Goal: Information Seeking & Learning: Learn about a topic

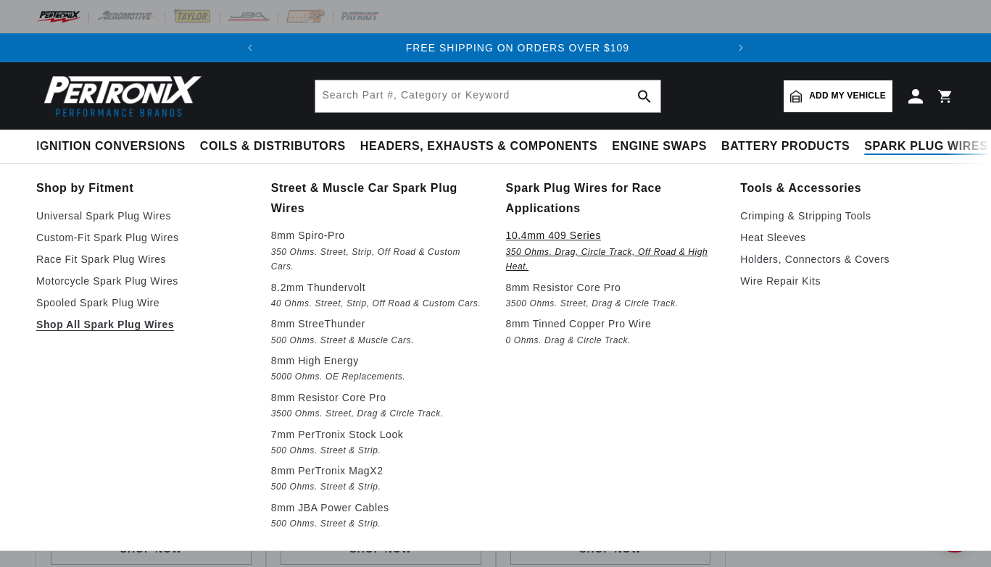
scroll to position [0, 440]
click at [568, 236] on p "10.4mm 409 Series" at bounding box center [613, 235] width 215 height 17
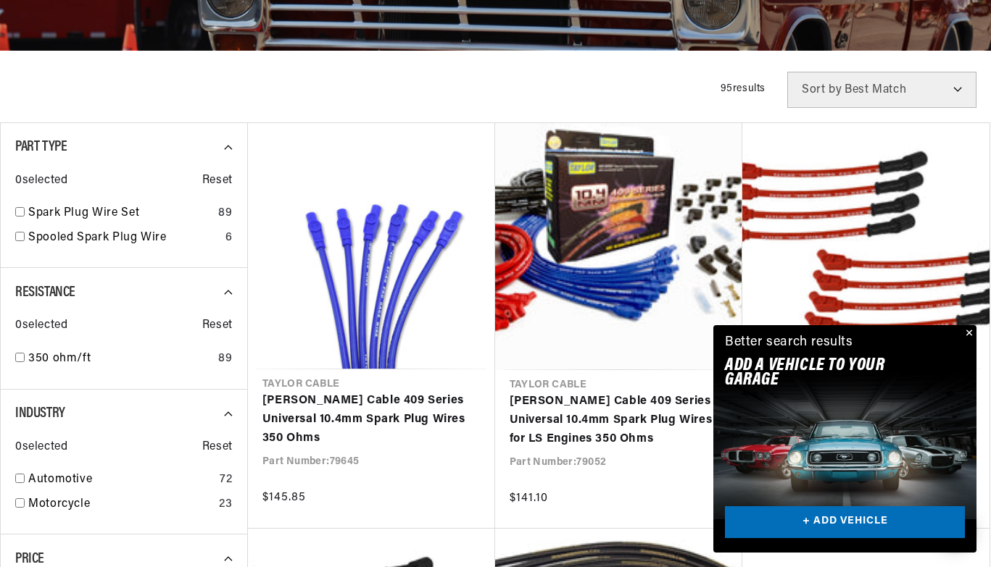
click at [966, 329] on button "Close" at bounding box center [967, 333] width 17 height 17
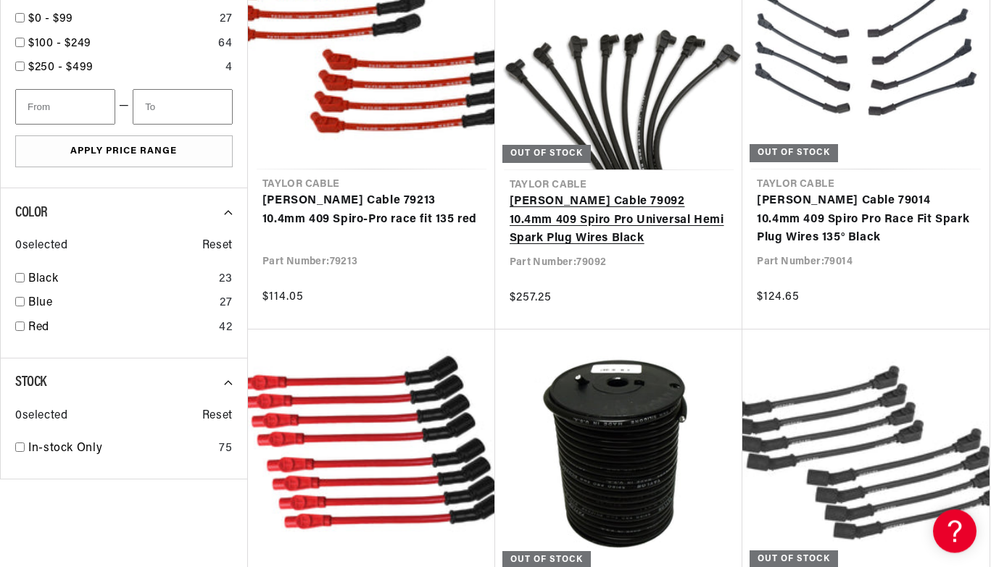
scroll to position [1035, 0]
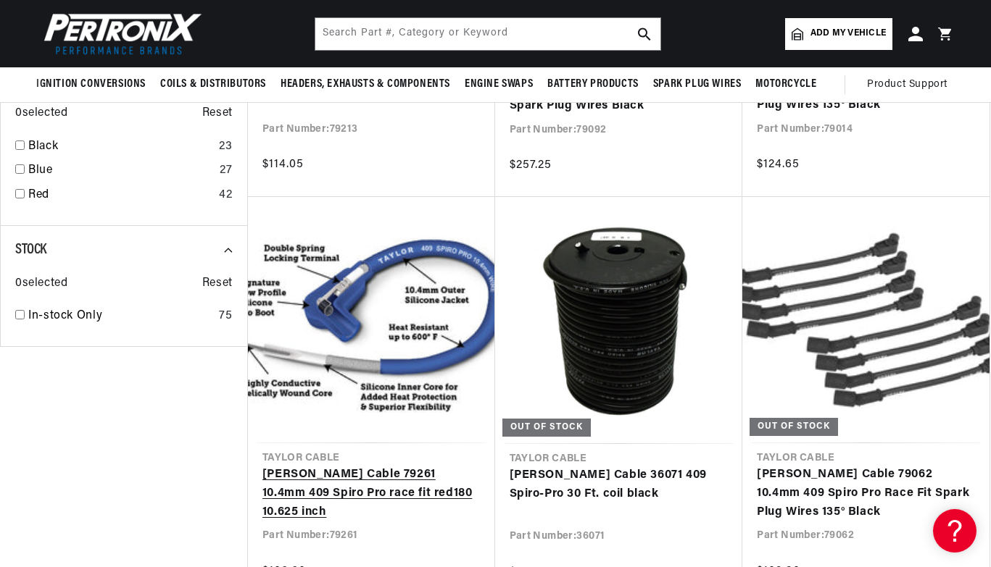
scroll to position [813, 0]
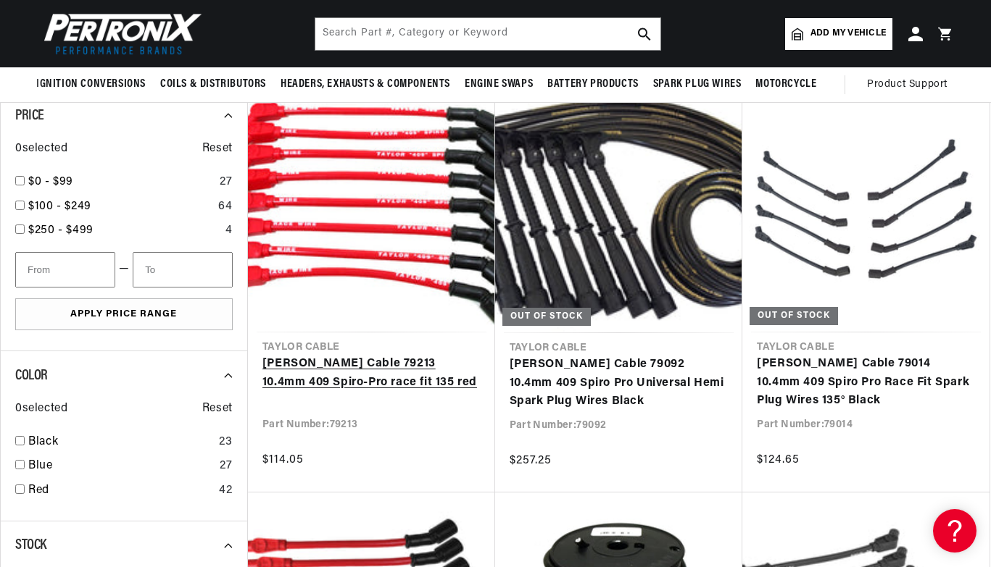
click at [347, 362] on link "[PERSON_NAME] Cable 79213 10.4mm 409 Spiro-Pro race fit 135 red" at bounding box center [371, 373] width 218 height 37
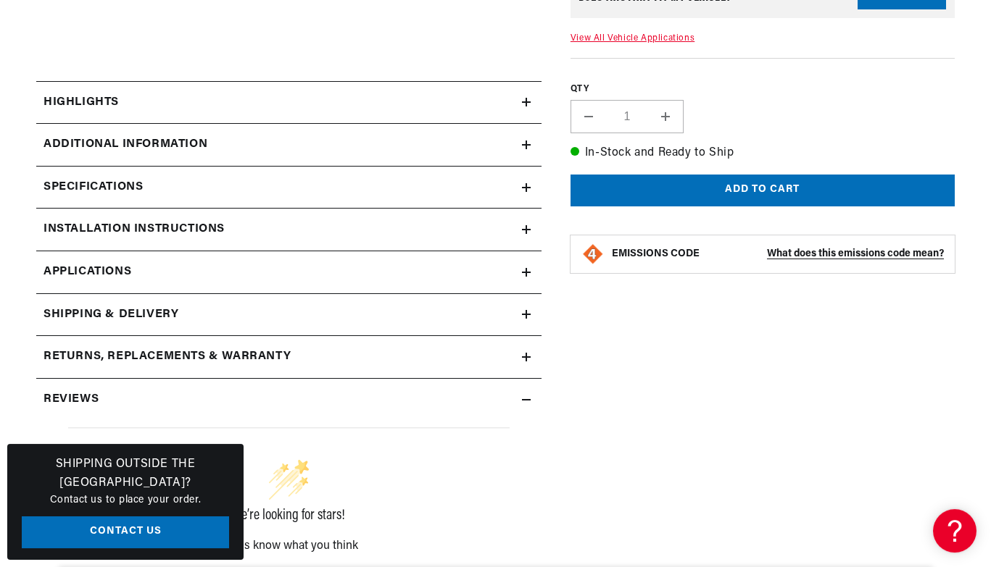
scroll to position [813, 0]
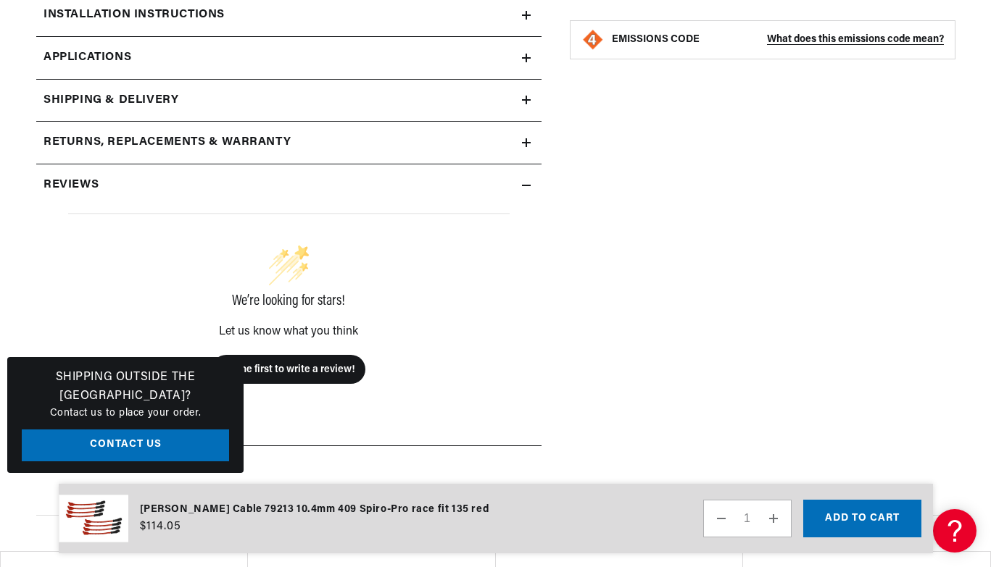
click at [531, 191] on summary "Reviews" at bounding box center [288, 186] width 505 height 42
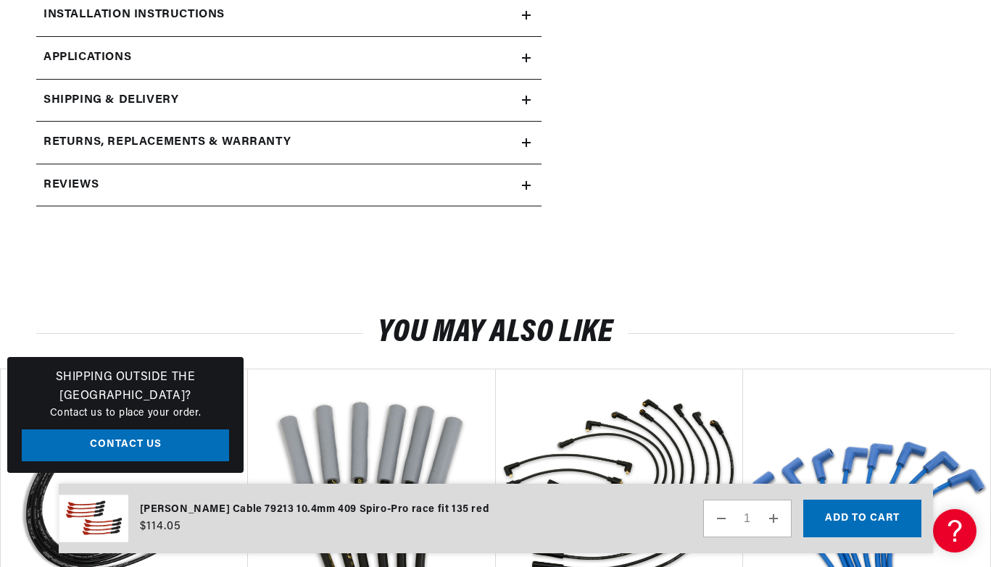
click at [531, 191] on summary "Reviews" at bounding box center [288, 186] width 505 height 42
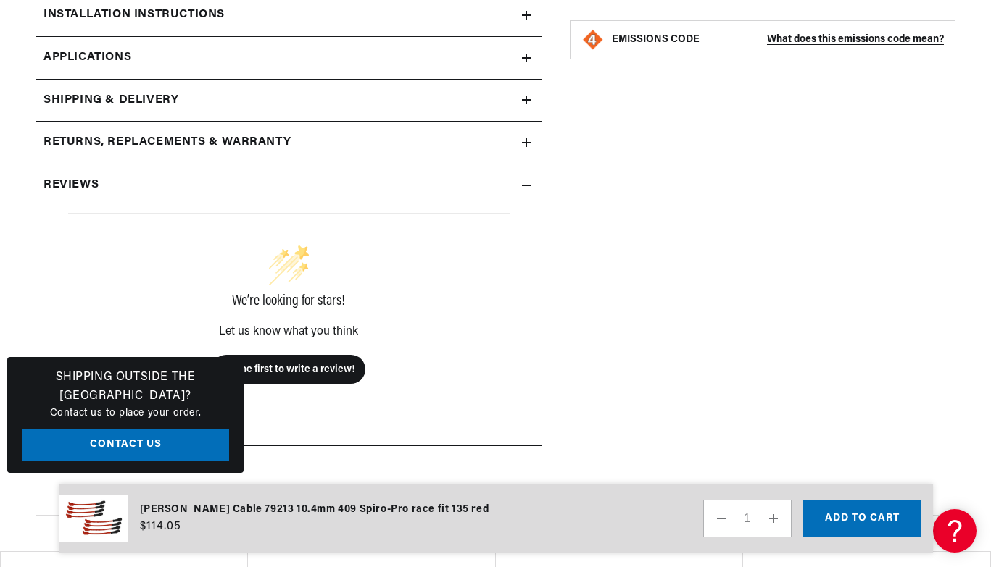
click at [531, 191] on summary "Reviews" at bounding box center [288, 186] width 505 height 42
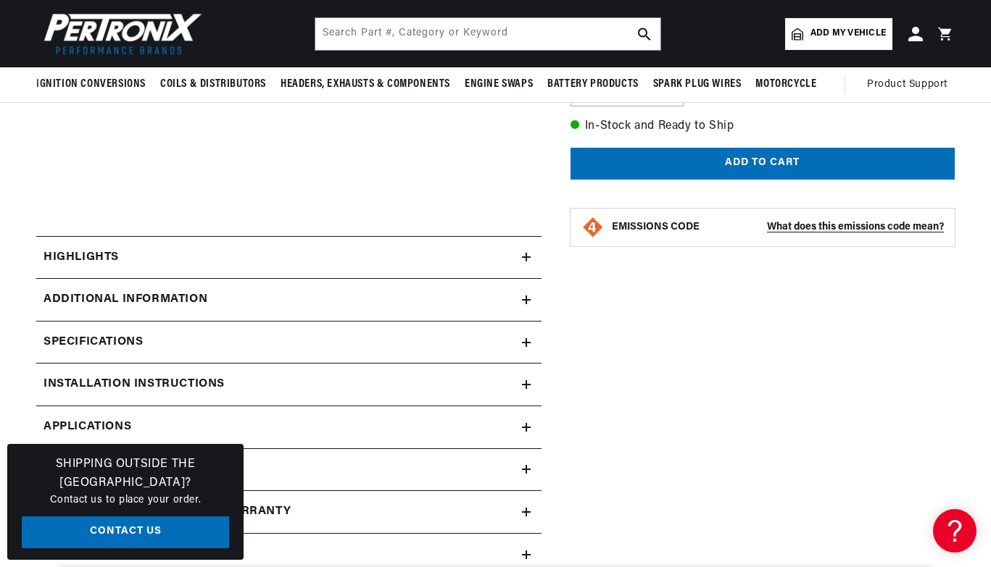
scroll to position [0, 0]
click at [524, 257] on icon at bounding box center [526, 257] width 9 height 0
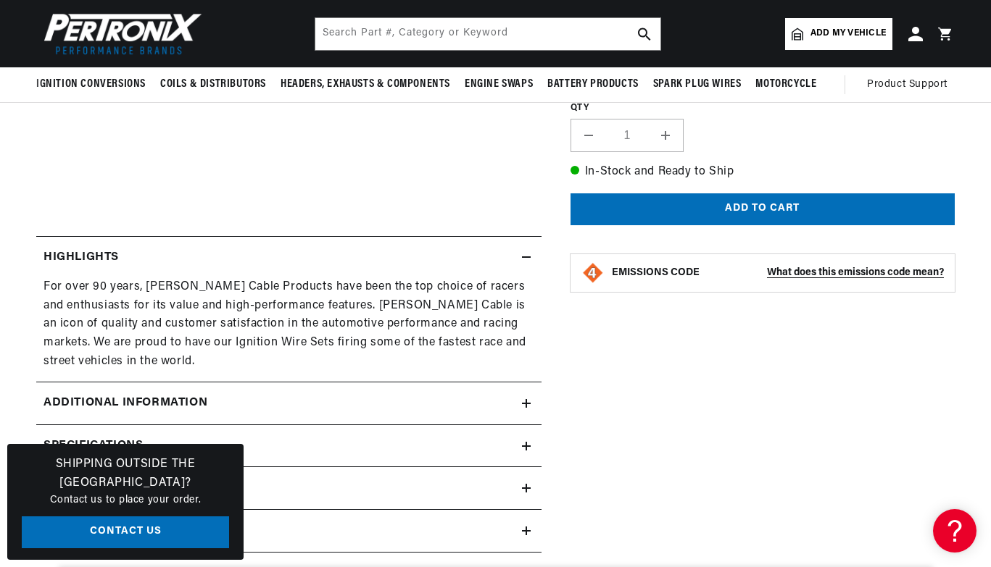
click at [524, 257] on icon at bounding box center [526, 257] width 9 height 0
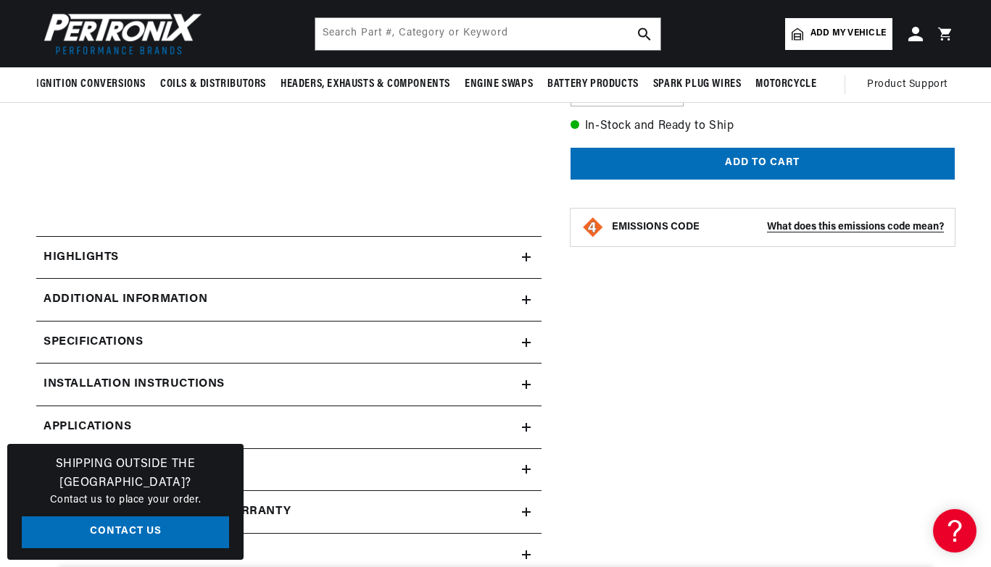
click at [523, 306] on summary "Additional Information" at bounding box center [288, 300] width 505 height 42
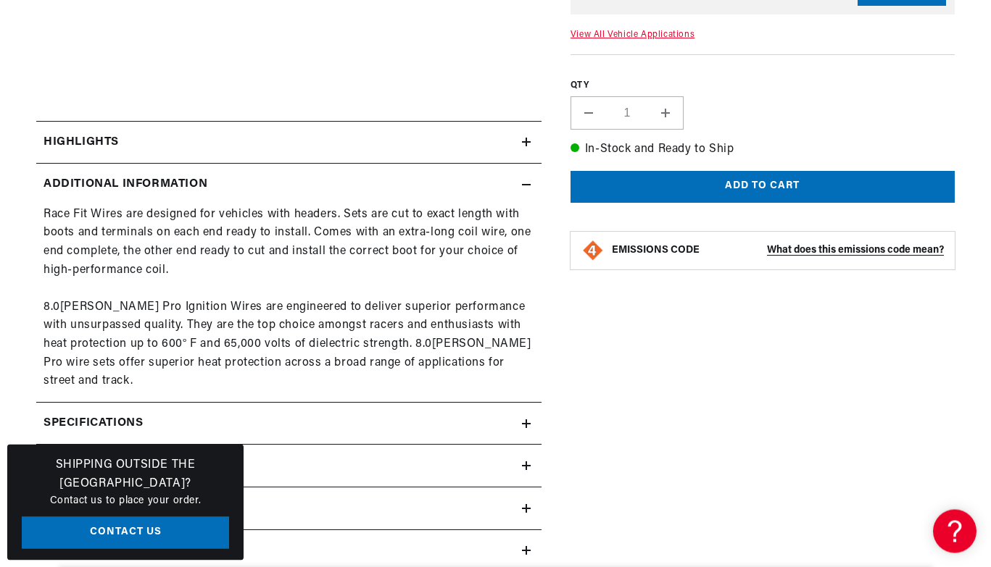
scroll to position [591, 0]
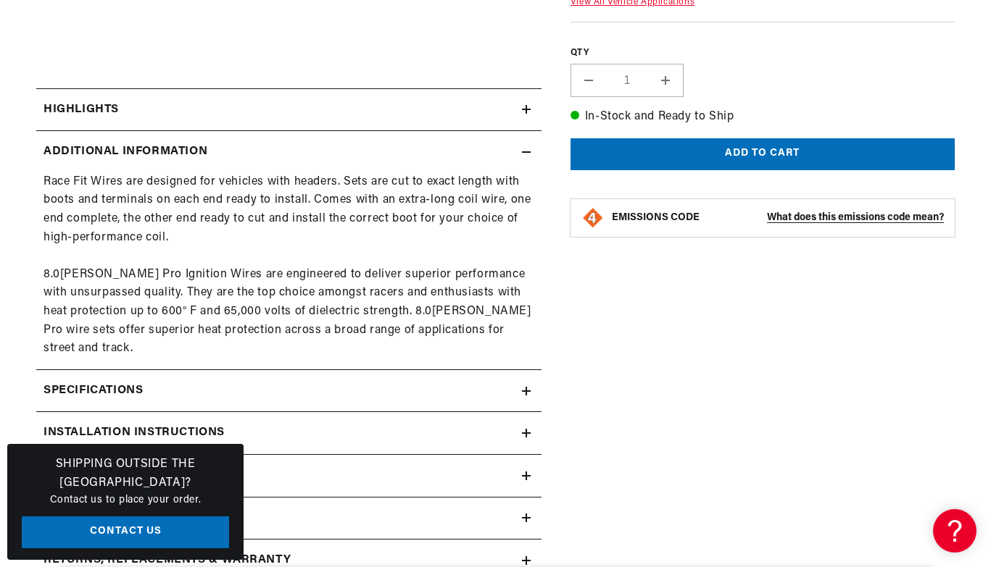
click at [512, 382] on div "Specifications" at bounding box center [279, 391] width 486 height 19
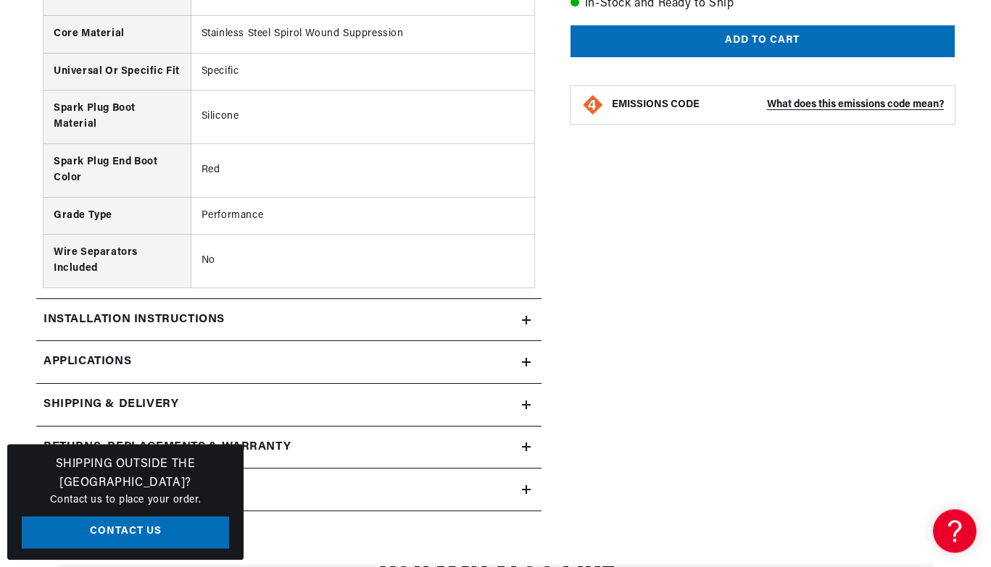
scroll to position [1331, 0]
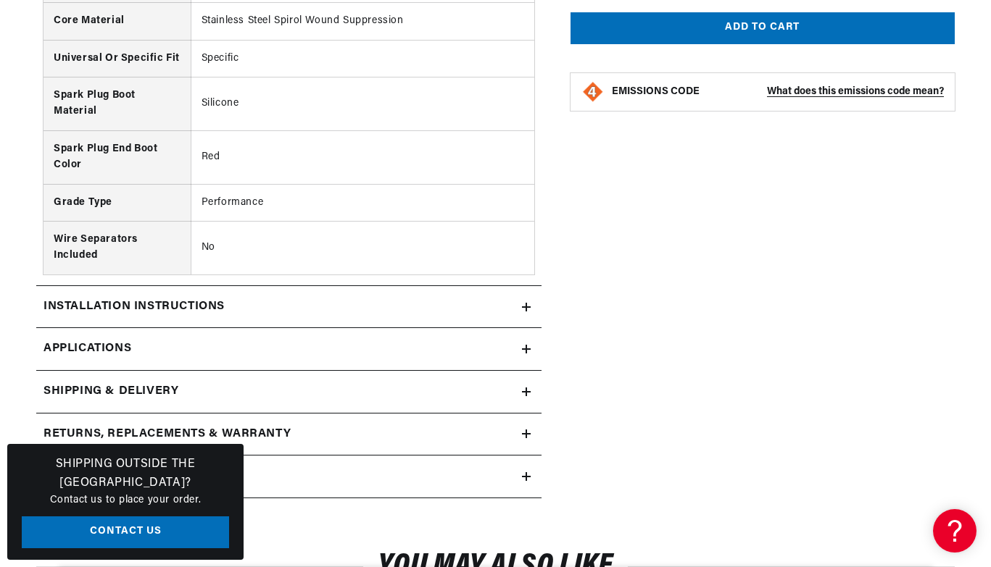
click at [530, 290] on summary "Installation instructions" at bounding box center [288, 307] width 505 height 42
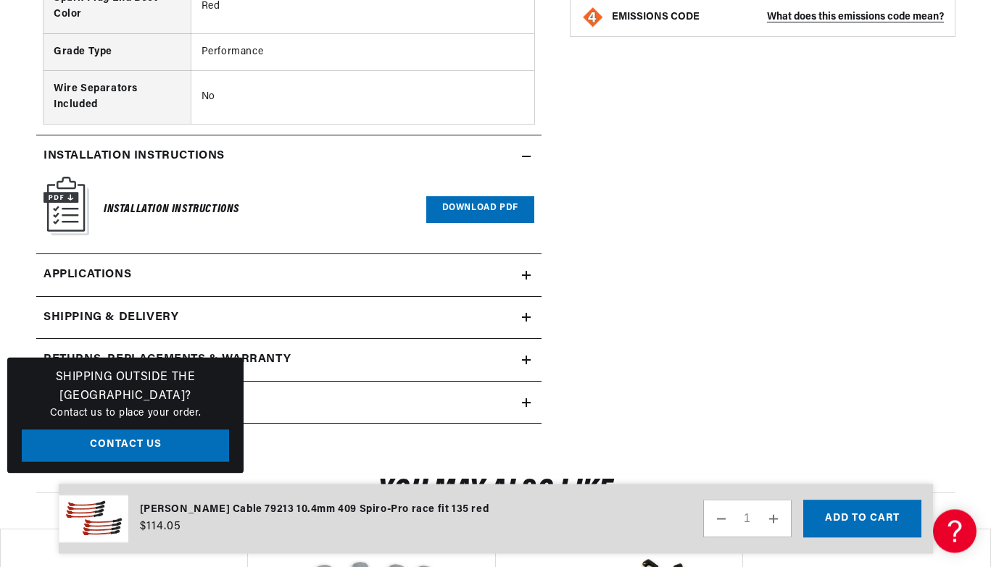
scroll to position [1552, 0]
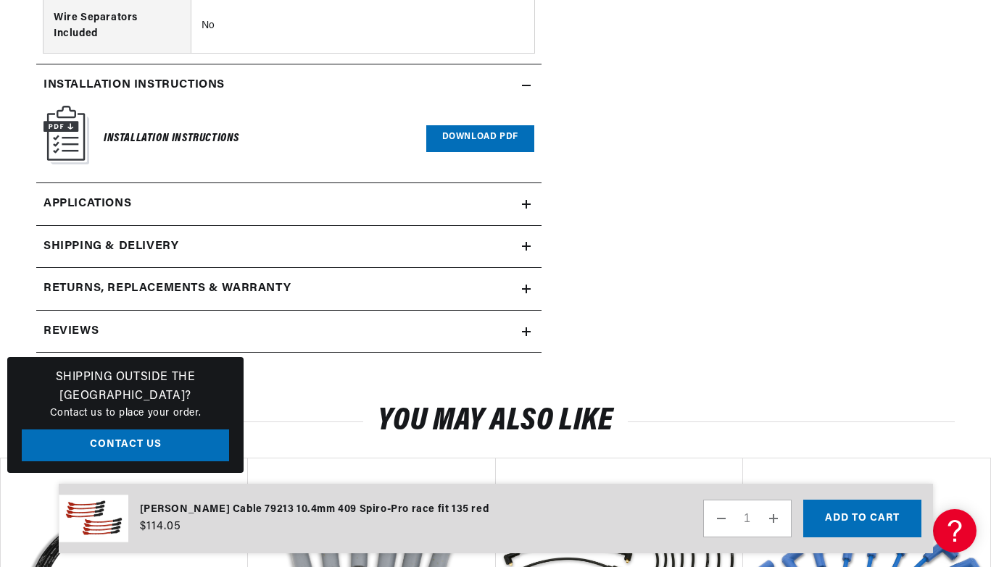
click at [525, 193] on link "Applications" at bounding box center [288, 204] width 505 height 43
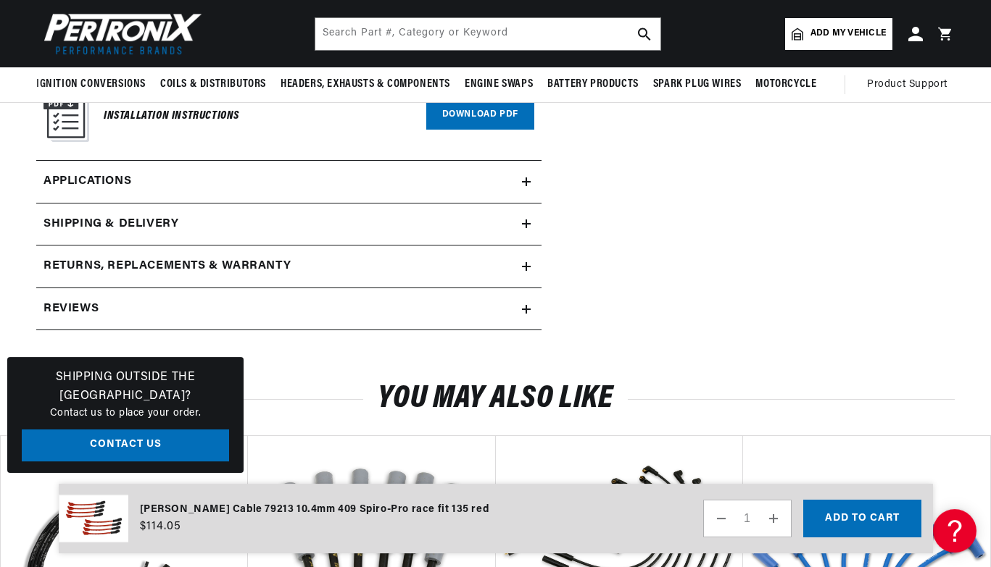
scroll to position [1568, 0]
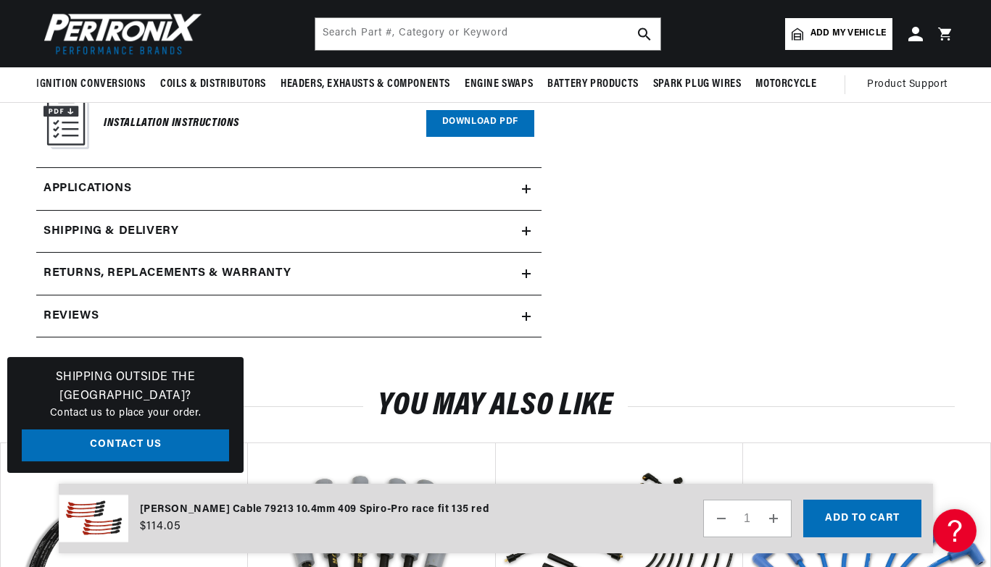
click at [524, 259] on summary "Returns, Replacements & Warranty" at bounding box center [288, 274] width 505 height 42
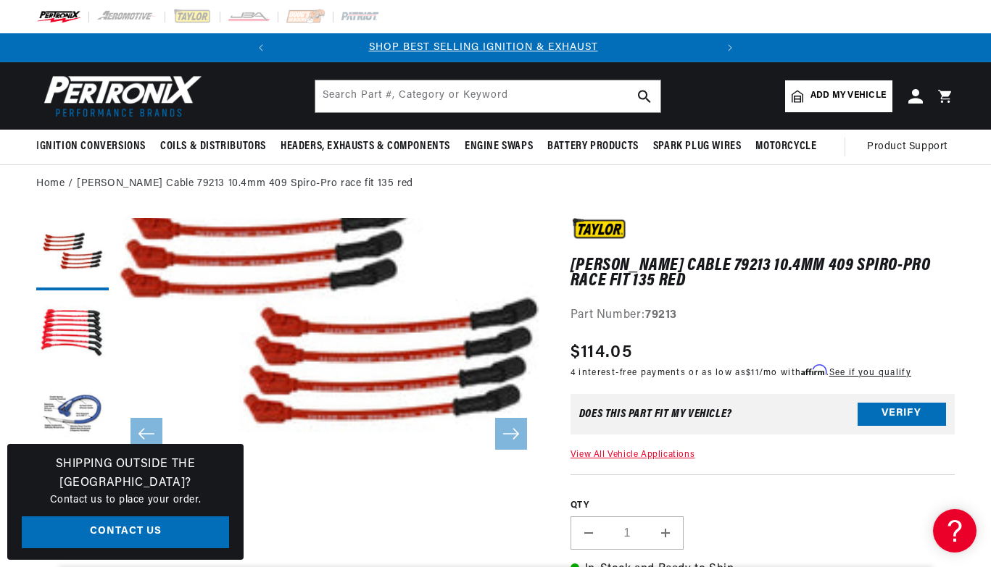
scroll to position [0, 1]
click at [73, 474] on button "Open media 1 in modal" at bounding box center [73, 474] width 0 height 0
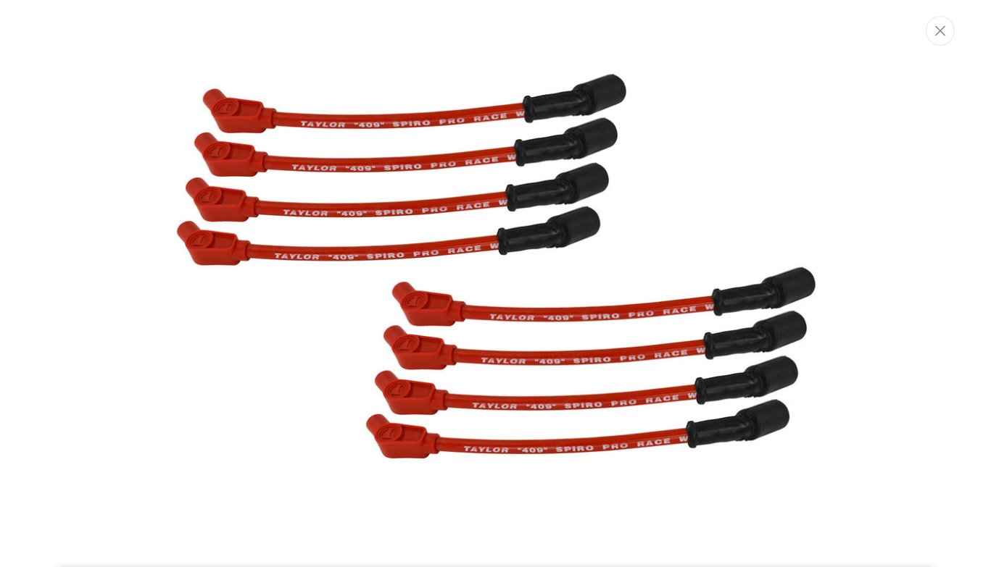
scroll to position [0, 0]
